Goal: Task Accomplishment & Management: Manage account settings

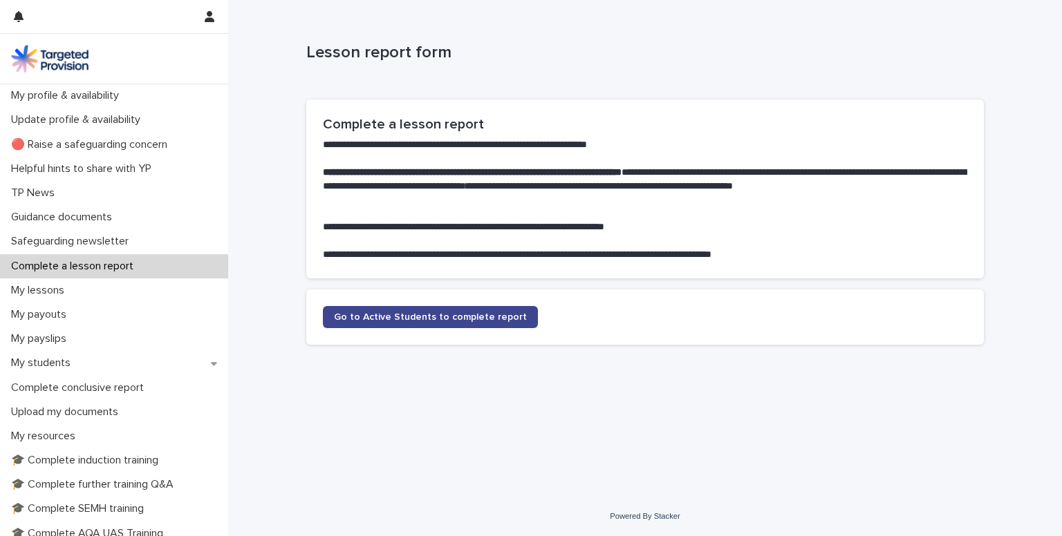
click at [415, 321] on span "Go to Active Students to complete report" at bounding box center [430, 317] width 193 height 10
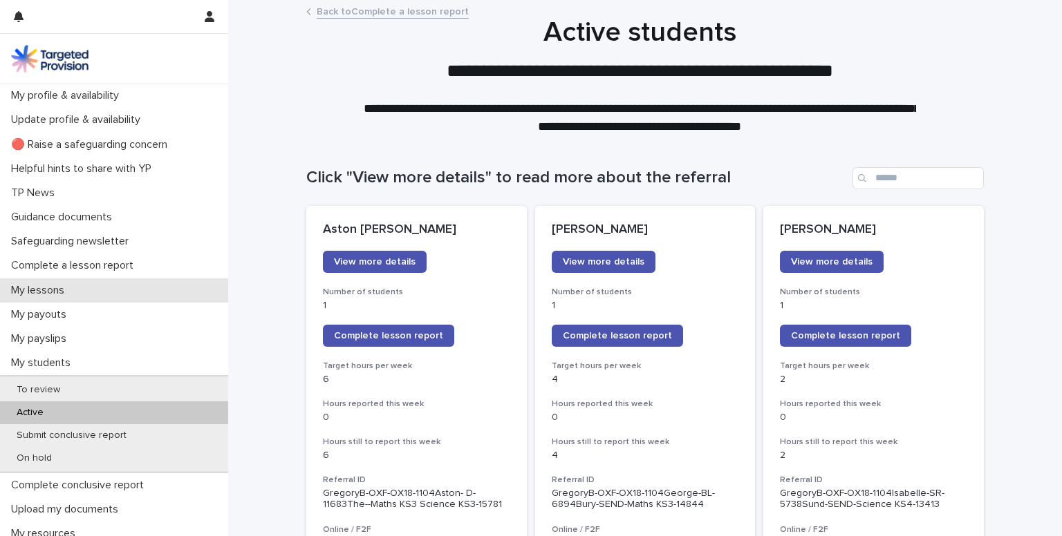
click at [39, 290] on p "My lessons" at bounding box center [41, 290] width 70 height 13
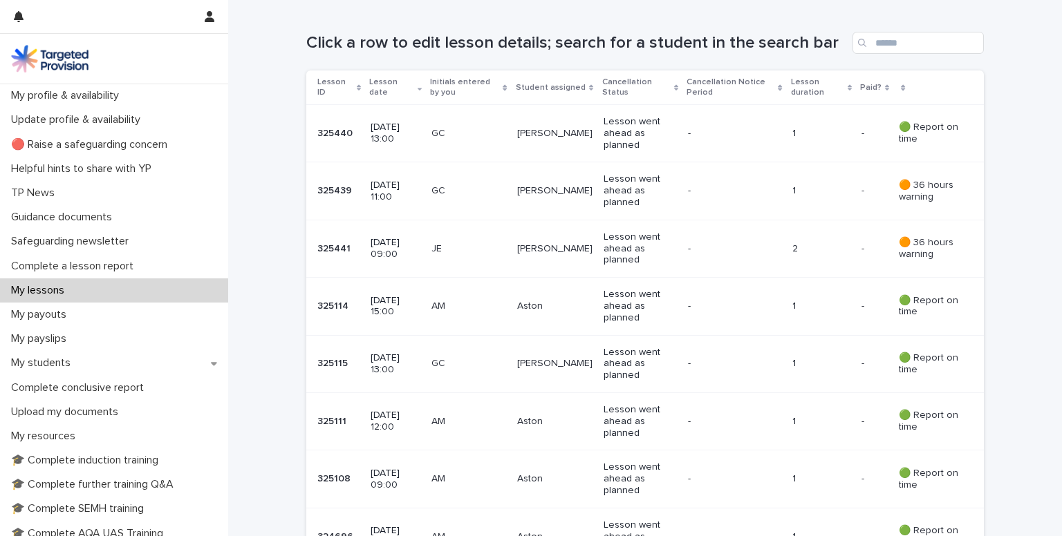
scroll to position [250, 0]
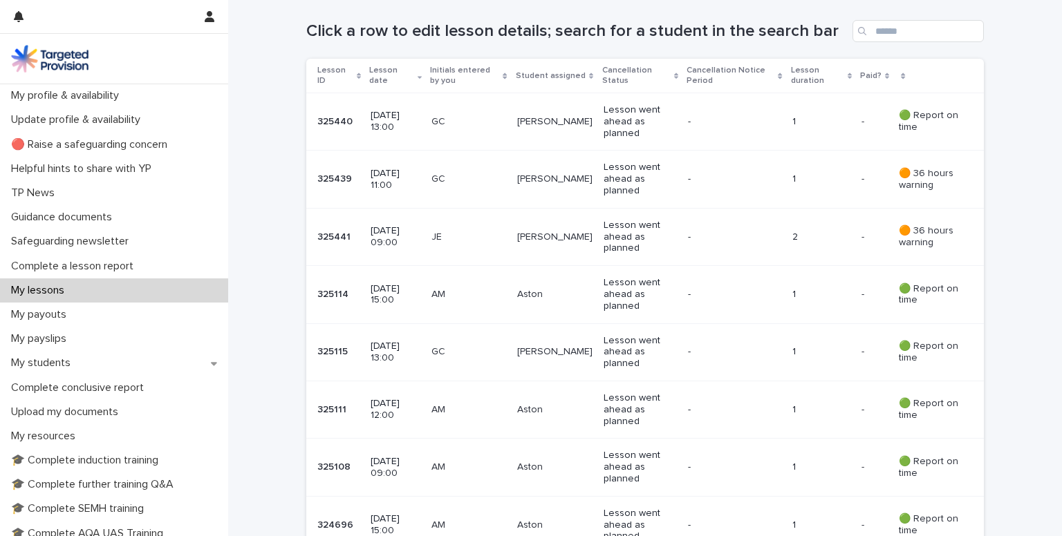
click at [370, 288] on p "[DATE] 15:00" at bounding box center [395, 295] width 50 height 24
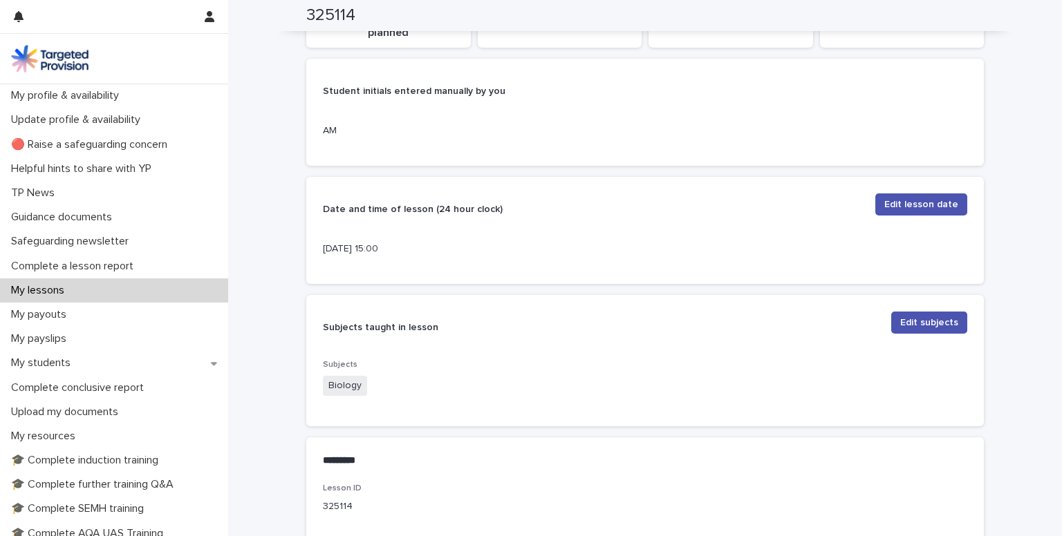
scroll to position [285, 0]
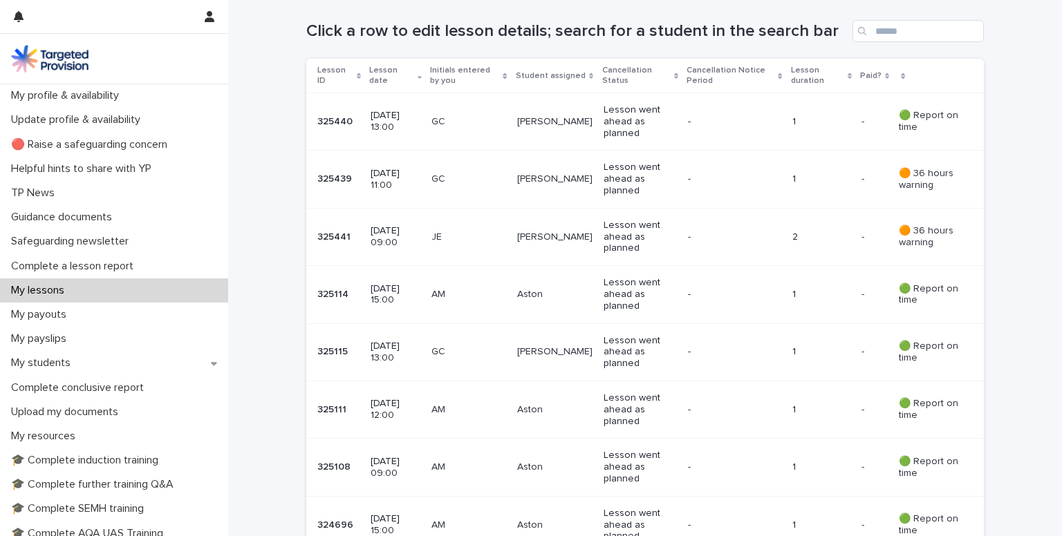
scroll to position [255, 0]
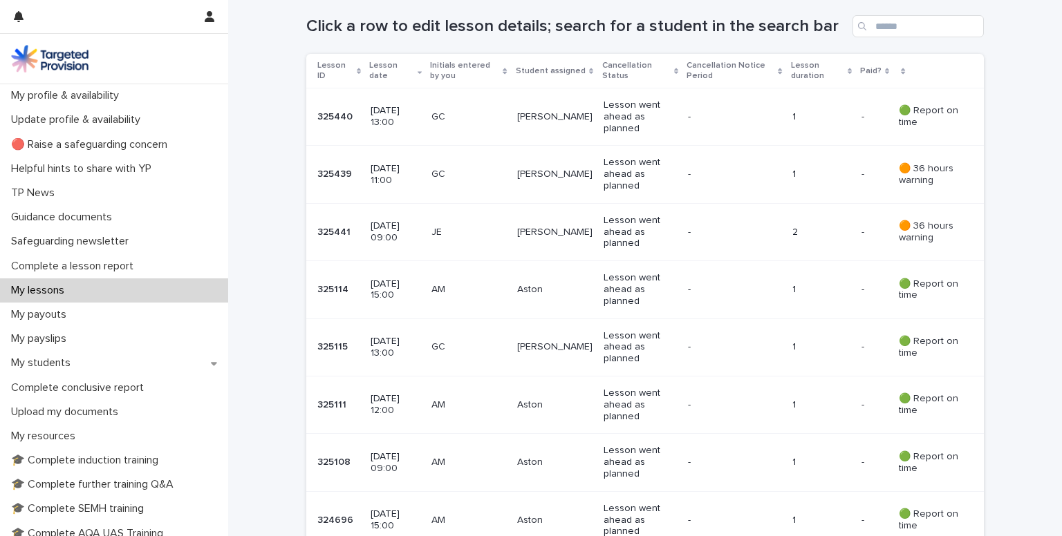
click at [458, 415] on div "AM" at bounding box center [468, 405] width 74 height 23
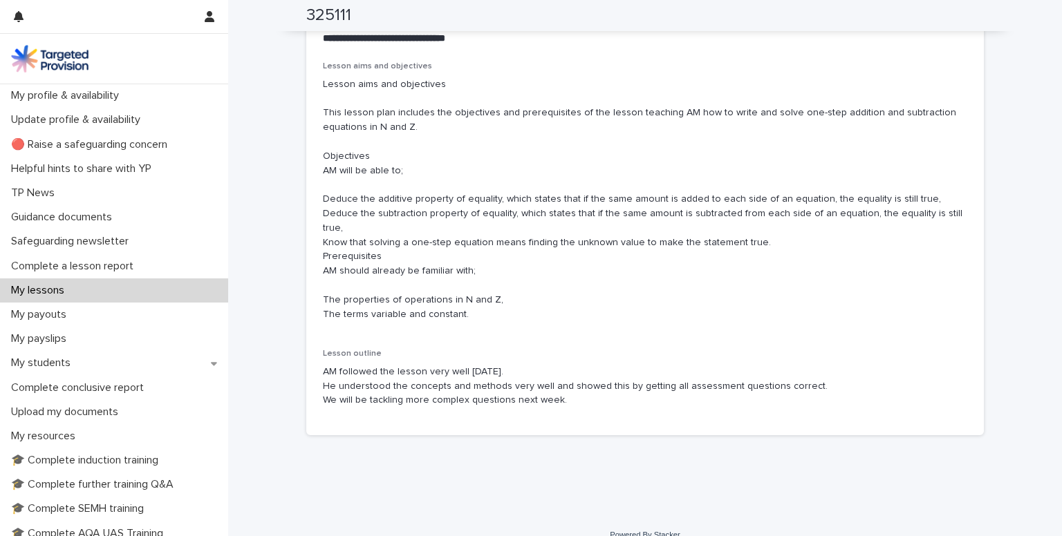
scroll to position [821, 0]
